Goal: Information Seeking & Learning: Learn about a topic

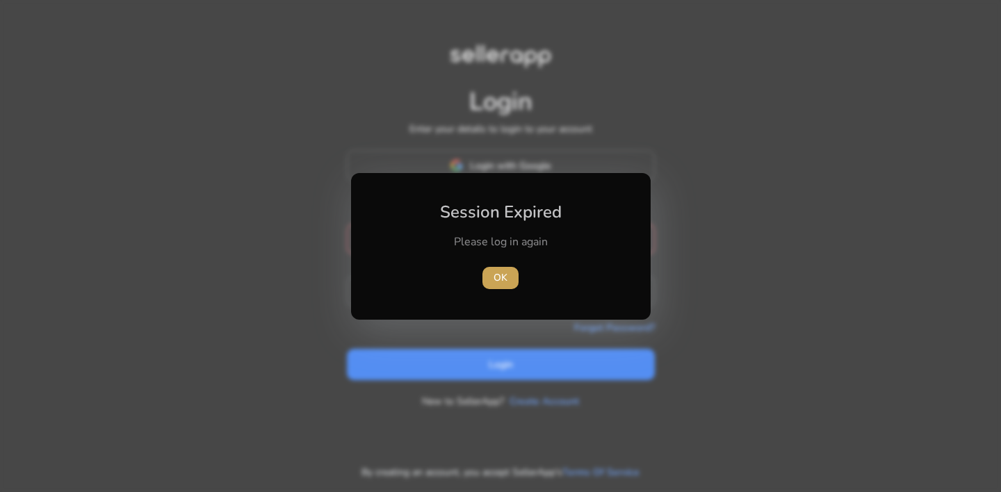
click at [498, 274] on span "OK" at bounding box center [500, 277] width 14 height 15
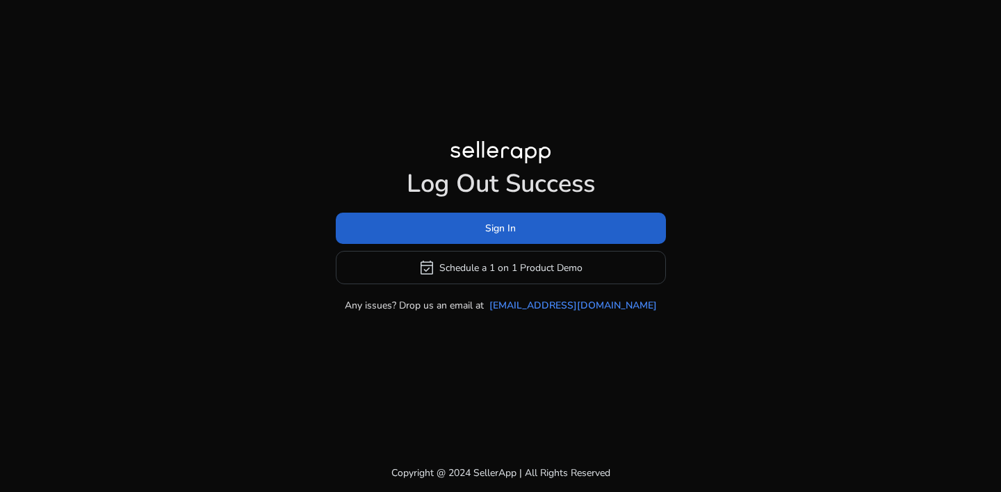
click at [519, 227] on span at bounding box center [501, 228] width 330 height 33
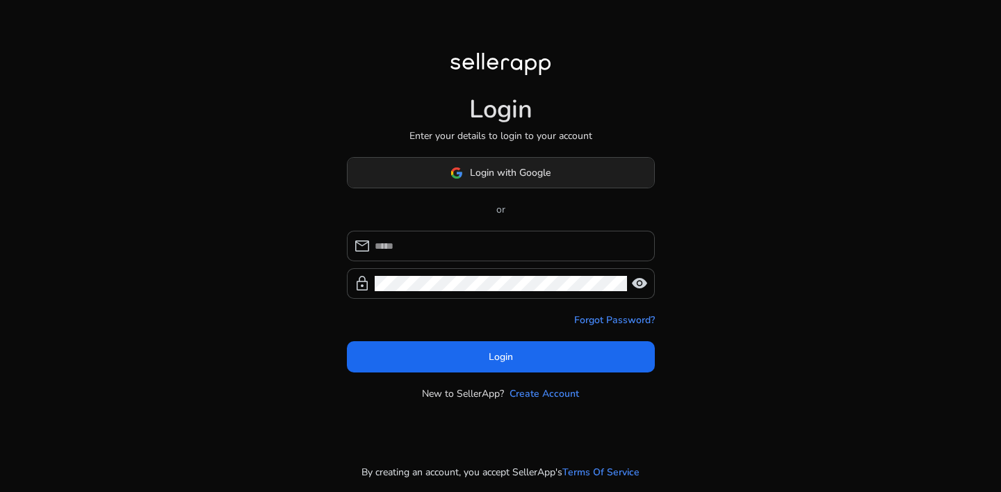
click at [504, 179] on span "Login with Google" at bounding box center [510, 172] width 81 height 15
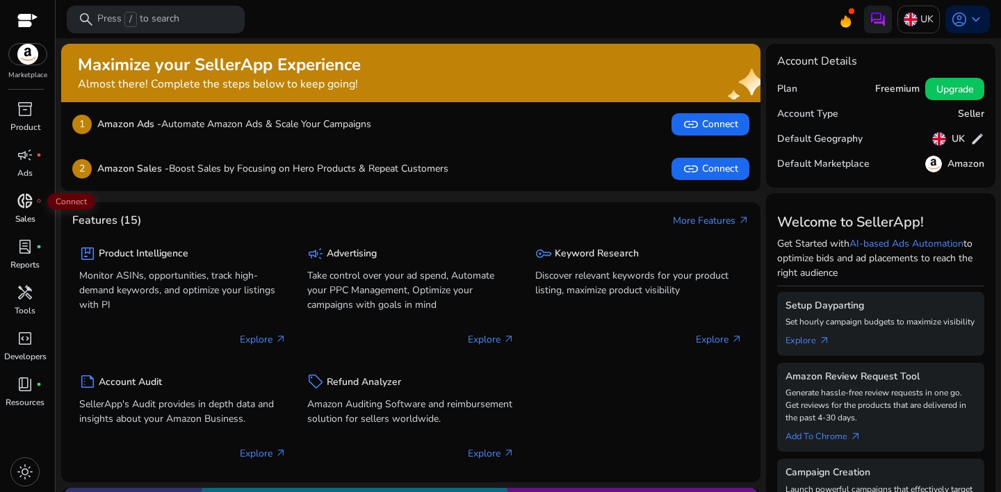
click at [22, 211] on div "donut_small fiber_manual_record" at bounding box center [25, 201] width 39 height 22
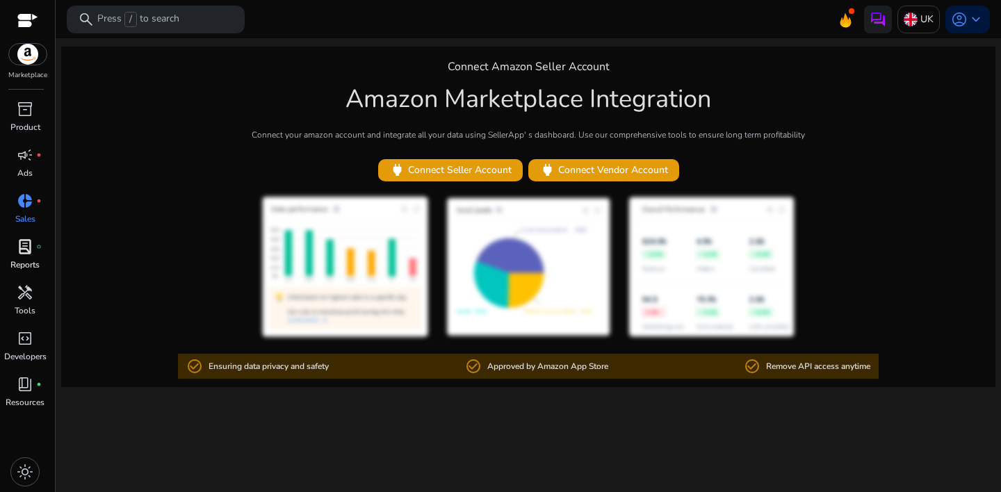
click at [26, 254] on span "lab_profile" at bounding box center [25, 246] width 17 height 17
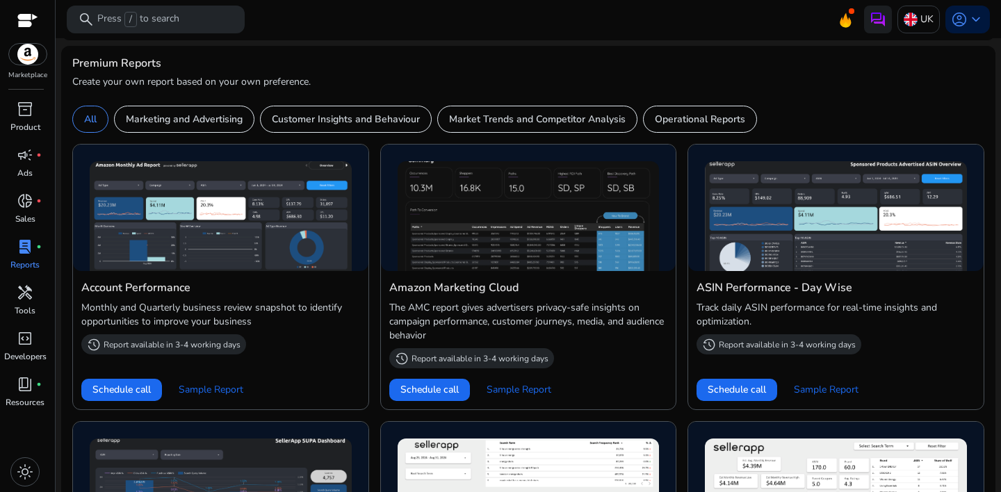
scroll to position [572, 0]
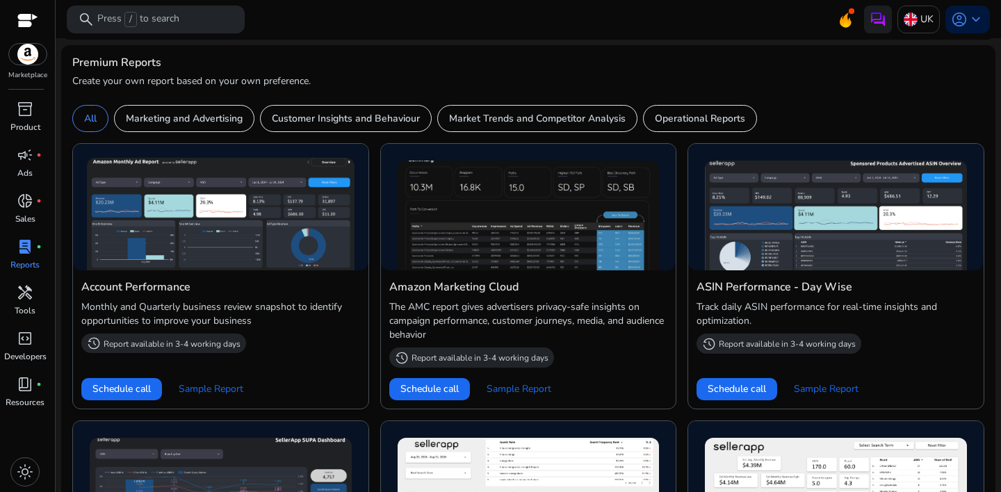
click at [245, 241] on img at bounding box center [221, 214] width 268 height 113
click at [292, 251] on img at bounding box center [221, 214] width 268 height 113
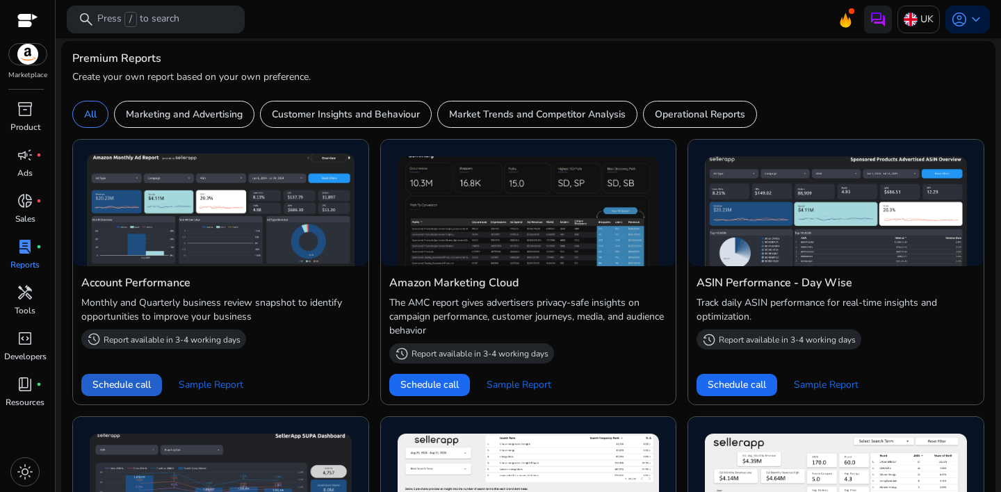
scroll to position [577, 0]
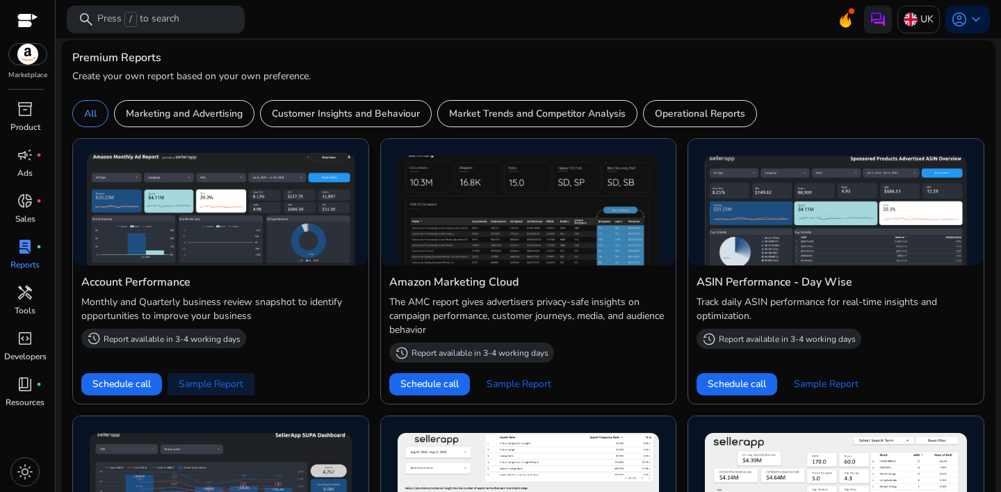
click at [208, 387] on span "Sample Report" at bounding box center [211, 384] width 65 height 14
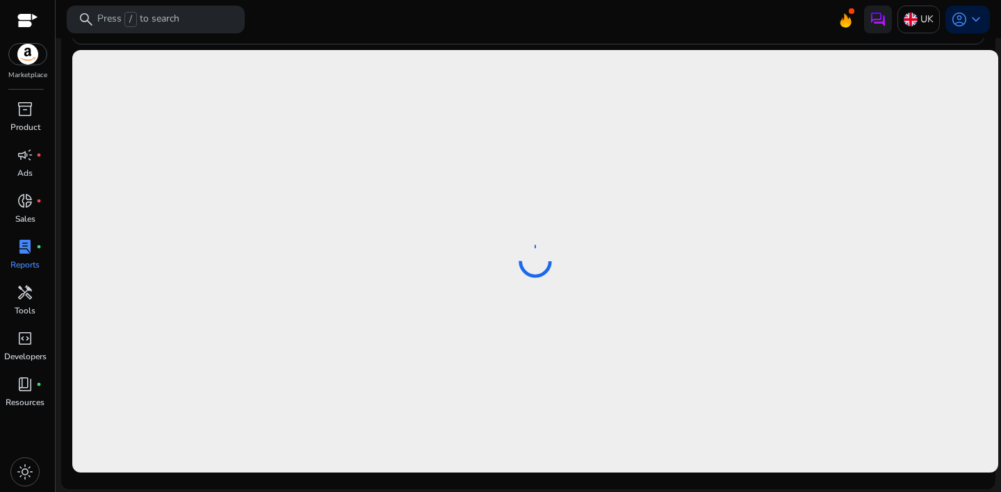
scroll to position [659, 0]
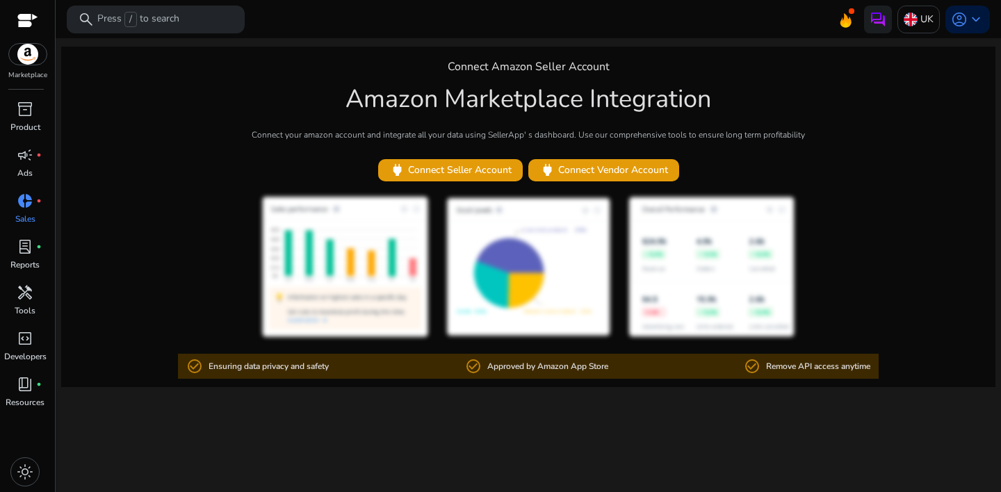
click at [222, 171] on div "Connect Amazon Seller Account Amazon Marketplace Integration Connect your amazo…" at bounding box center [528, 217] width 934 height 340
click at [25, 242] on span "lab_profile" at bounding box center [25, 246] width 17 height 17
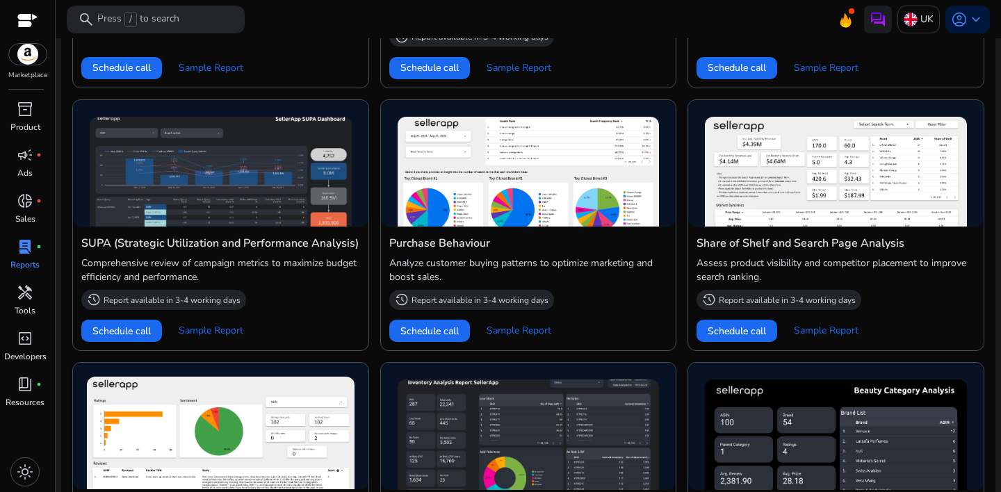
scroll to position [887, 0]
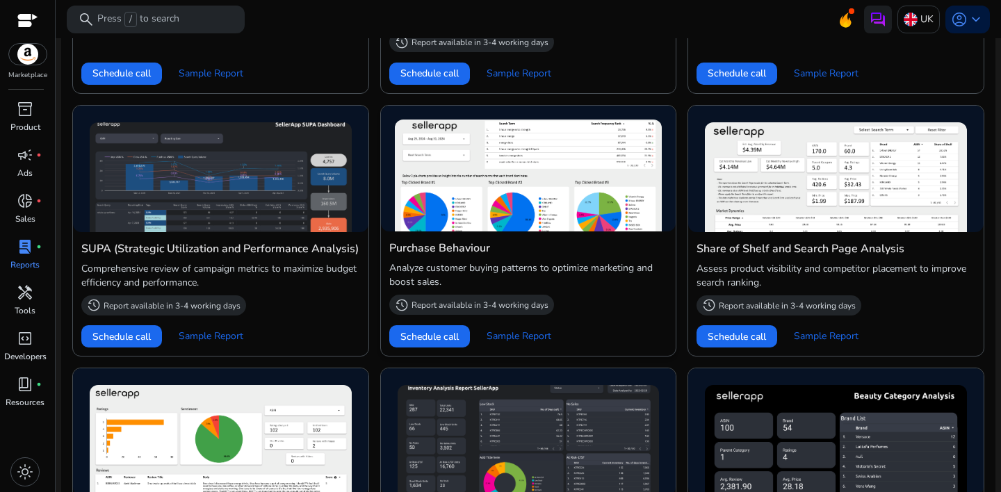
click at [540, 216] on img at bounding box center [529, 176] width 268 height 113
click at [502, 337] on span "Sample Report" at bounding box center [518, 336] width 65 height 14
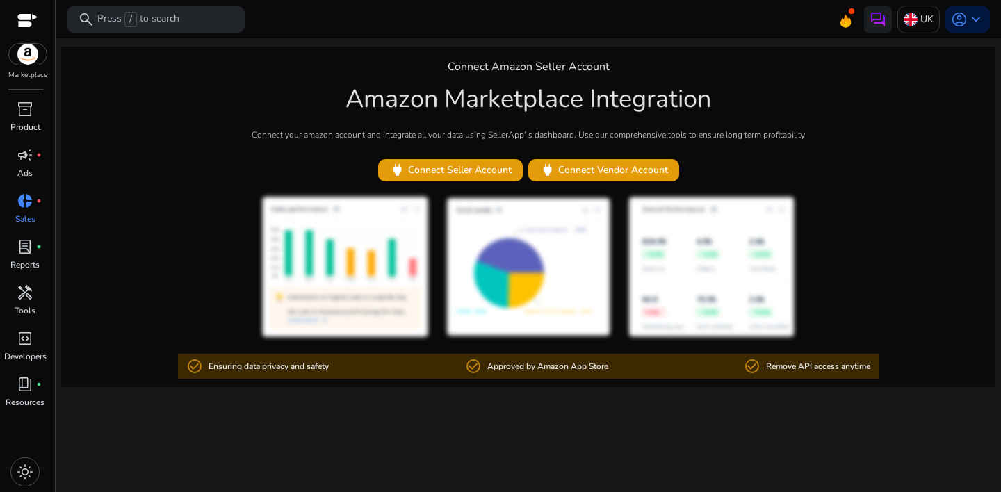
click at [156, 418] on div "We are getting things ready for you... Connect Amazon Seller Account Amazon Mar…" at bounding box center [528, 265] width 934 height 454
click at [24, 108] on span "inventory_2" at bounding box center [25, 109] width 17 height 17
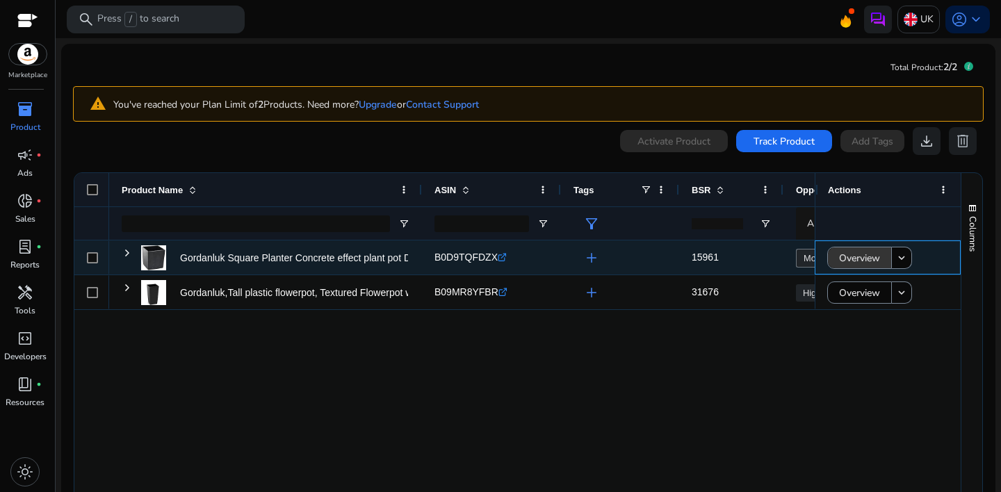
click at [857, 262] on span "Overview" at bounding box center [859, 258] width 41 height 28
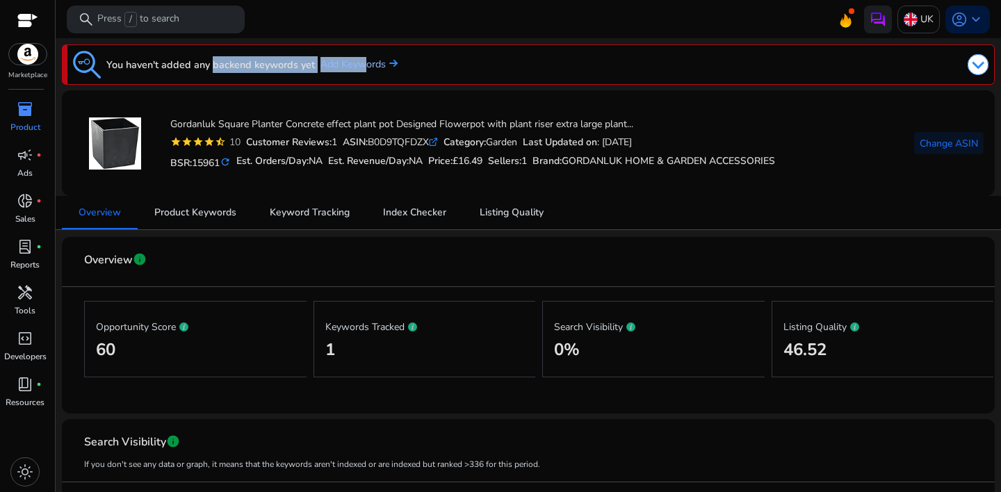
drag, startPoint x: 206, startPoint y: 67, endPoint x: 359, endPoint y: 68, distance: 152.9
click at [359, 68] on div "You haven't added any backend keywords yet Add Keywords" at bounding box center [235, 65] width 324 height 28
click at [971, 66] on img at bounding box center [977, 64] width 21 height 21
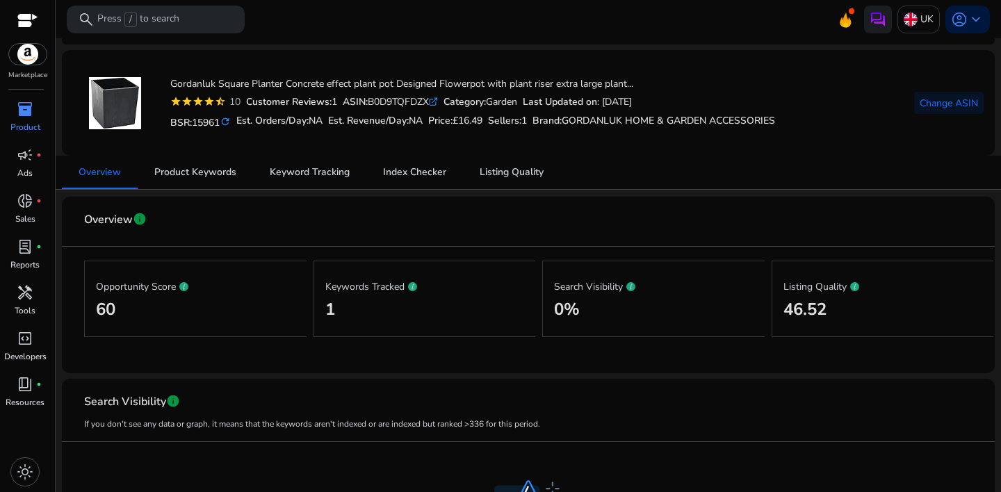
scroll to position [233, 0]
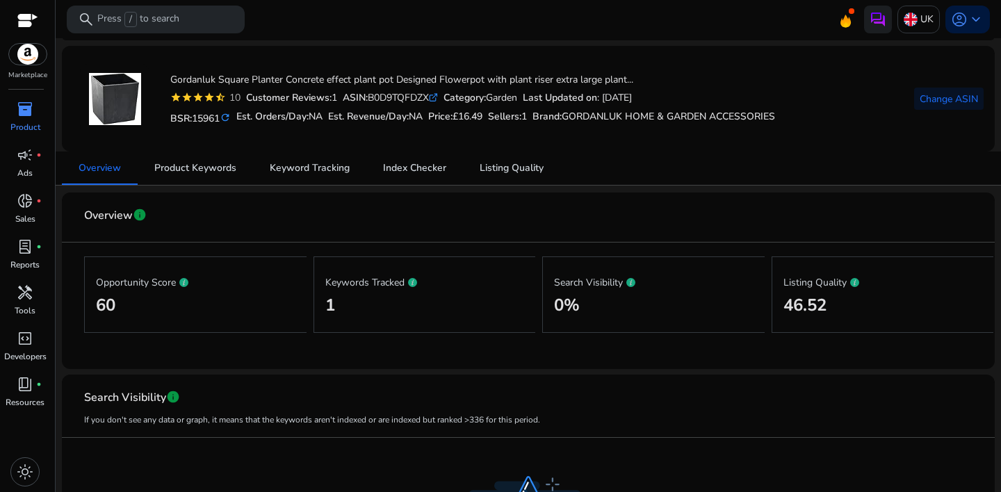
click at [331, 280] on p "Keywords Tracked" at bounding box center [424, 281] width 199 height 17
click at [208, 167] on span "Product Keywords" at bounding box center [195, 168] width 82 height 10
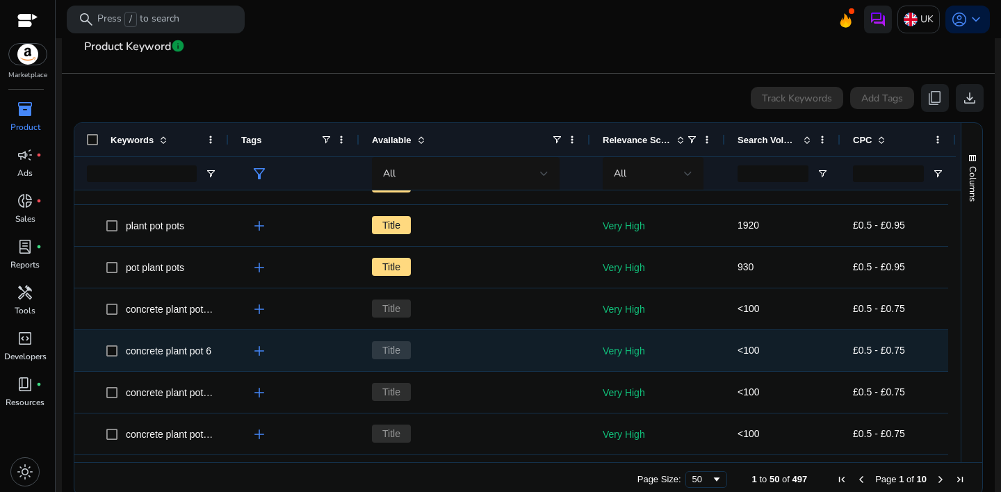
scroll to position [283, 0]
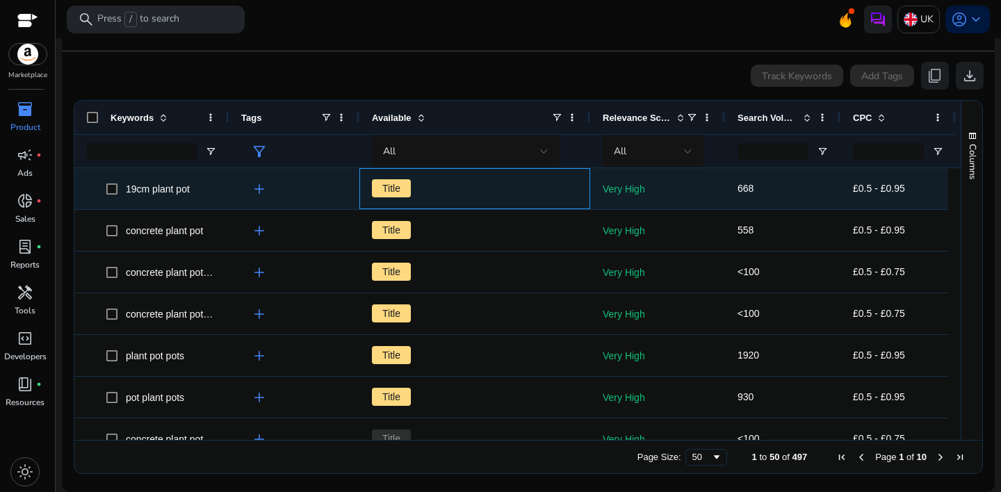
click at [579, 199] on div "Title" at bounding box center [474, 188] width 231 height 41
drag, startPoint x: 652, startPoint y: 188, endPoint x: 595, endPoint y: 186, distance: 57.0
click at [595, 186] on div "Very High" at bounding box center [657, 188] width 135 height 41
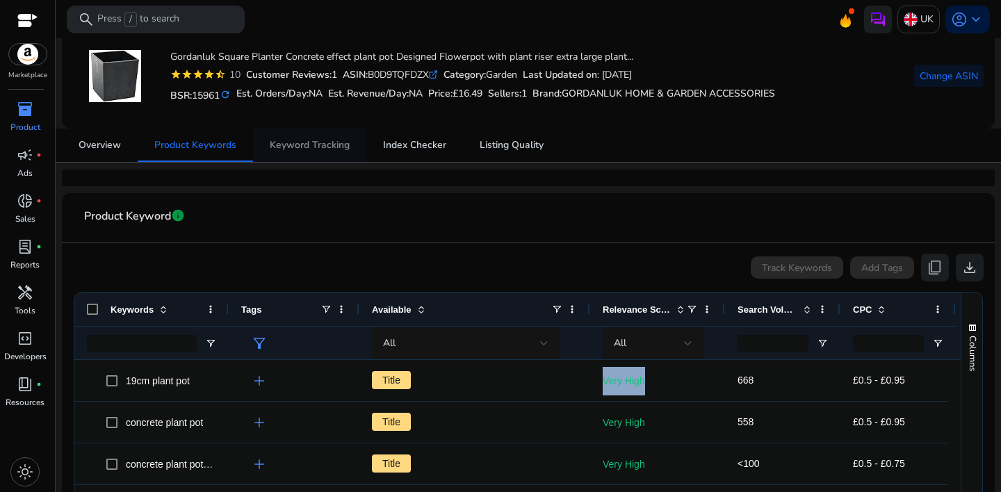
click at [300, 142] on span "Keyword Tracking" at bounding box center [310, 145] width 80 height 10
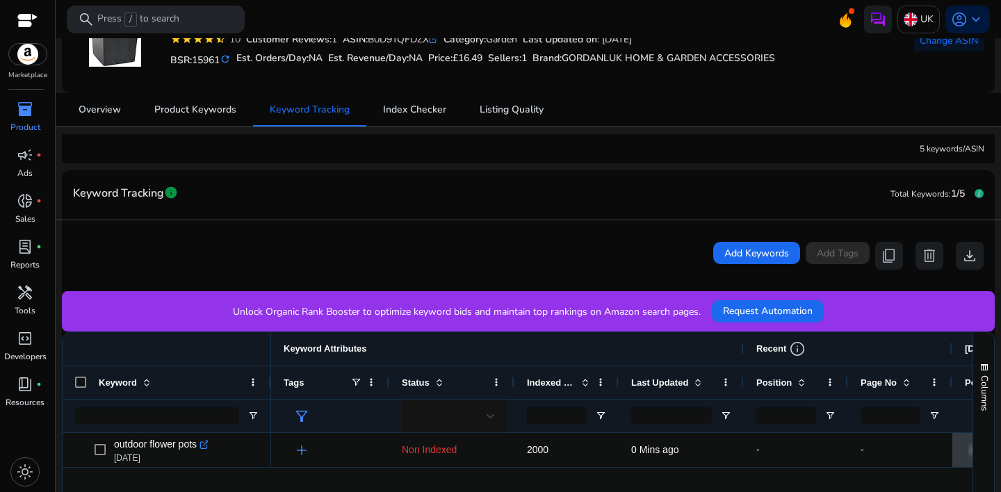
scroll to position [285, 0]
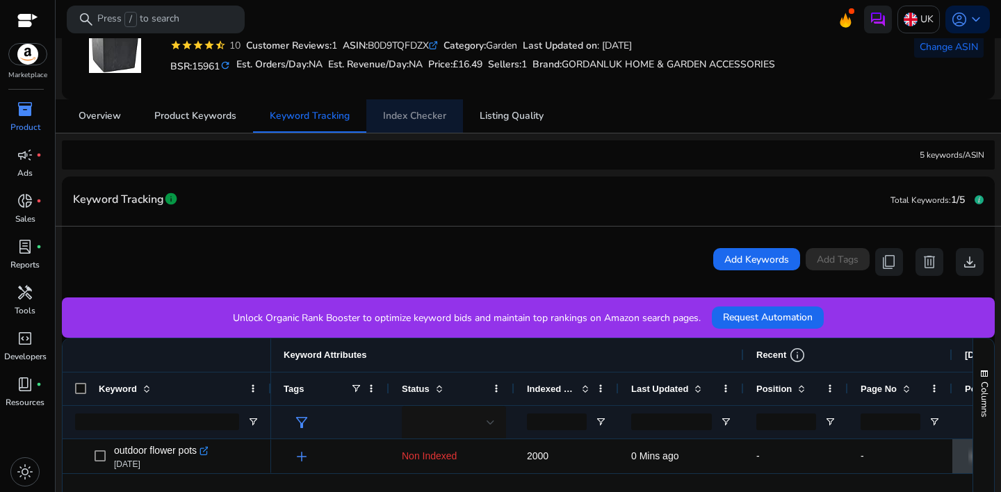
click at [417, 118] on span "Index Checker" at bounding box center [414, 116] width 63 height 10
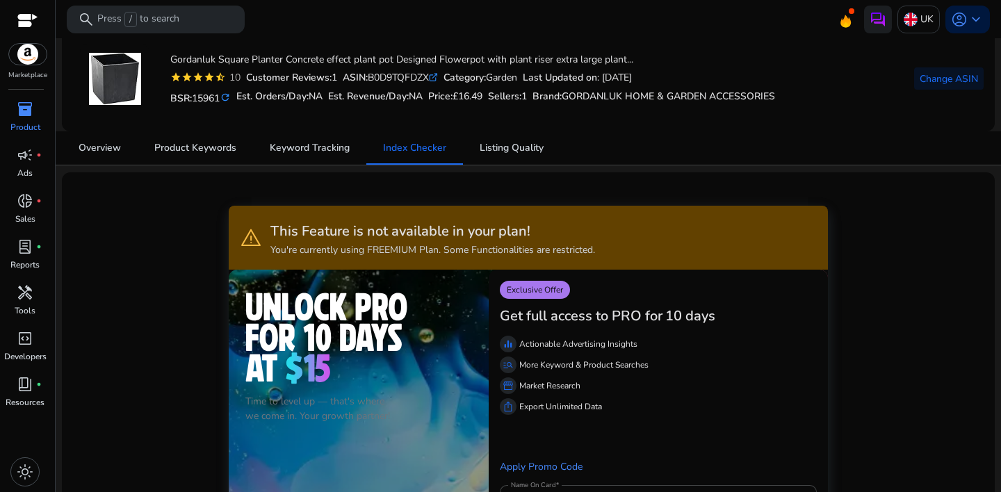
scroll to position [155, 0]
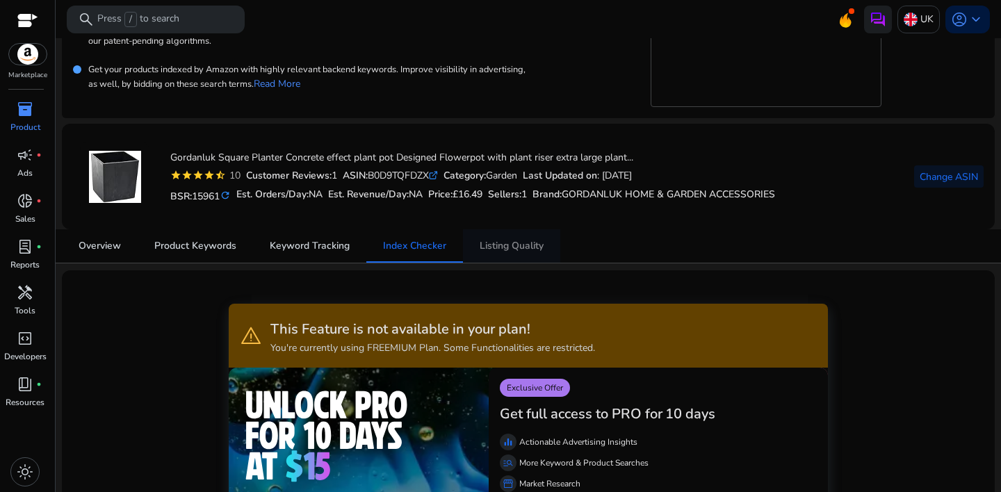
click at [501, 248] on span "Listing Quality" at bounding box center [511, 246] width 64 height 10
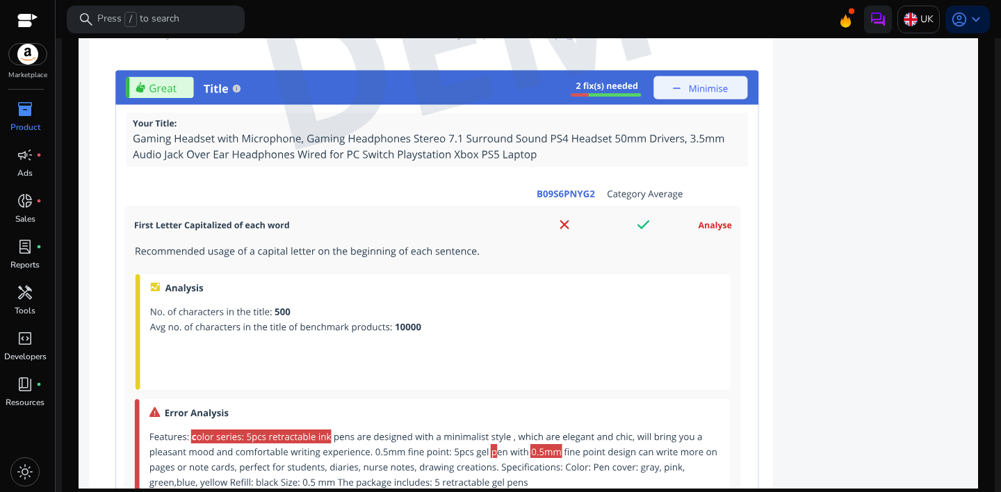
scroll to position [1402, 0]
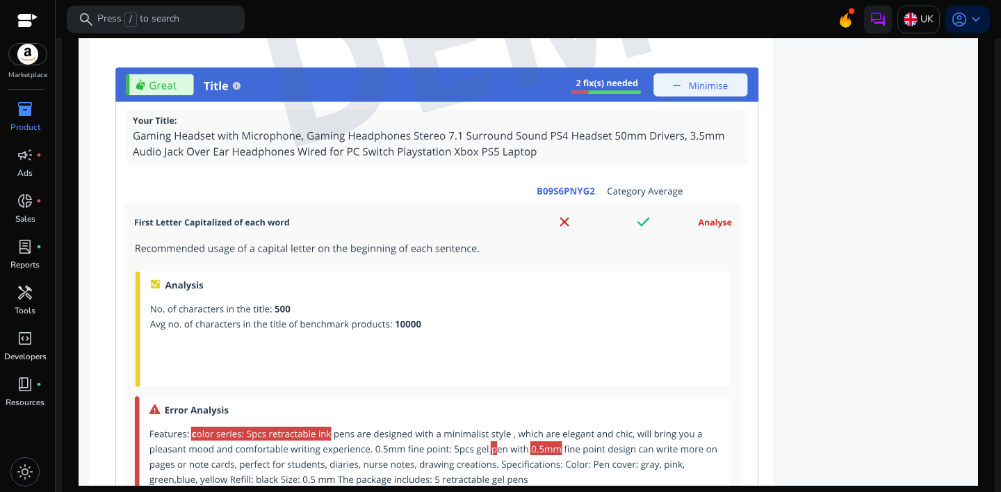
click at [565, 188] on img at bounding box center [528, 16] width 899 height 937
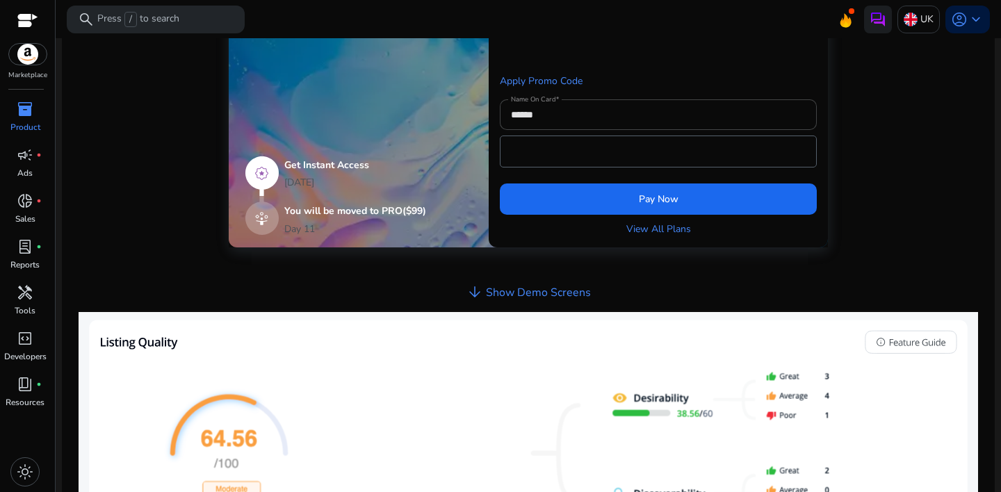
scroll to position [668, 0]
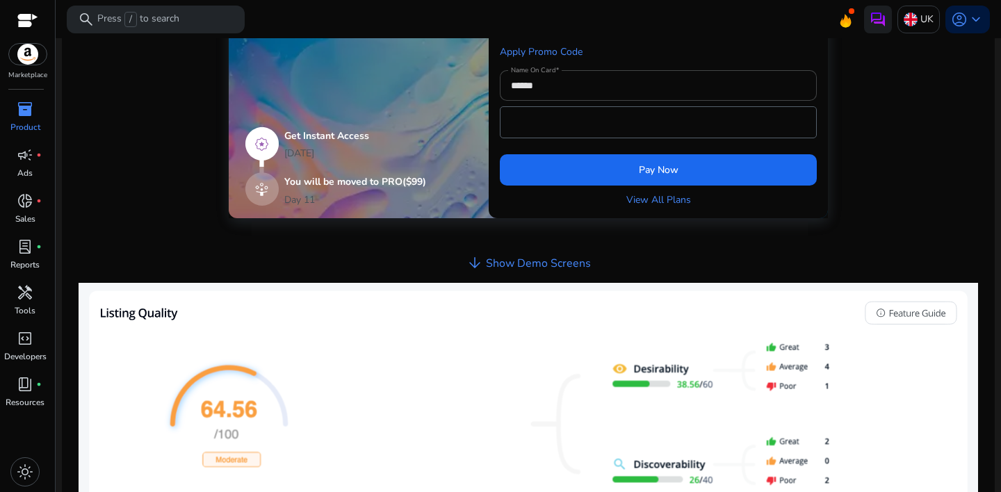
click at [549, 266] on h4 "Show Demo Screens" at bounding box center [538, 263] width 105 height 13
click at [469, 270] on span "arrow_downward" at bounding box center [474, 262] width 17 height 17
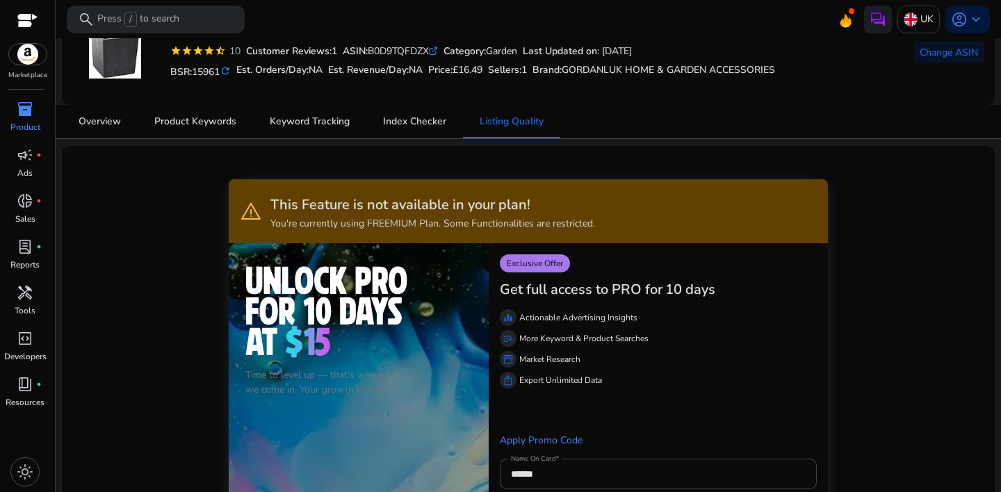
scroll to position [0, 0]
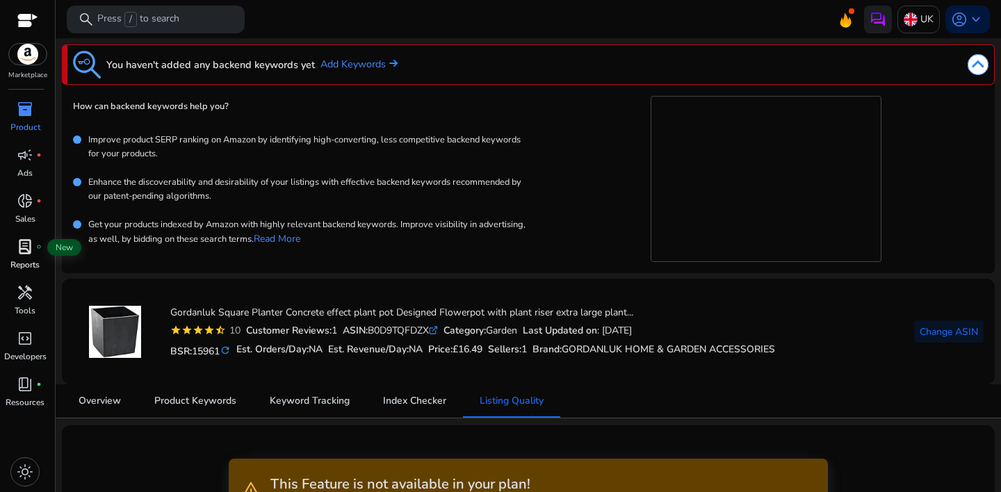
click at [20, 252] on span "lab_profile" at bounding box center [25, 246] width 17 height 17
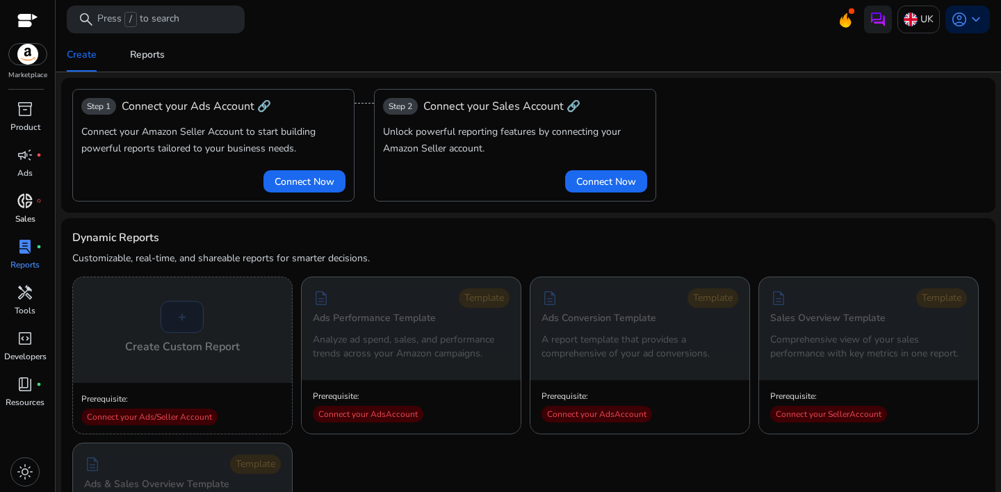
click at [32, 212] on link "donut_small fiber_manual_record Sales" at bounding box center [25, 213] width 50 height 46
